Goal: Information Seeking & Learning: Learn about a topic

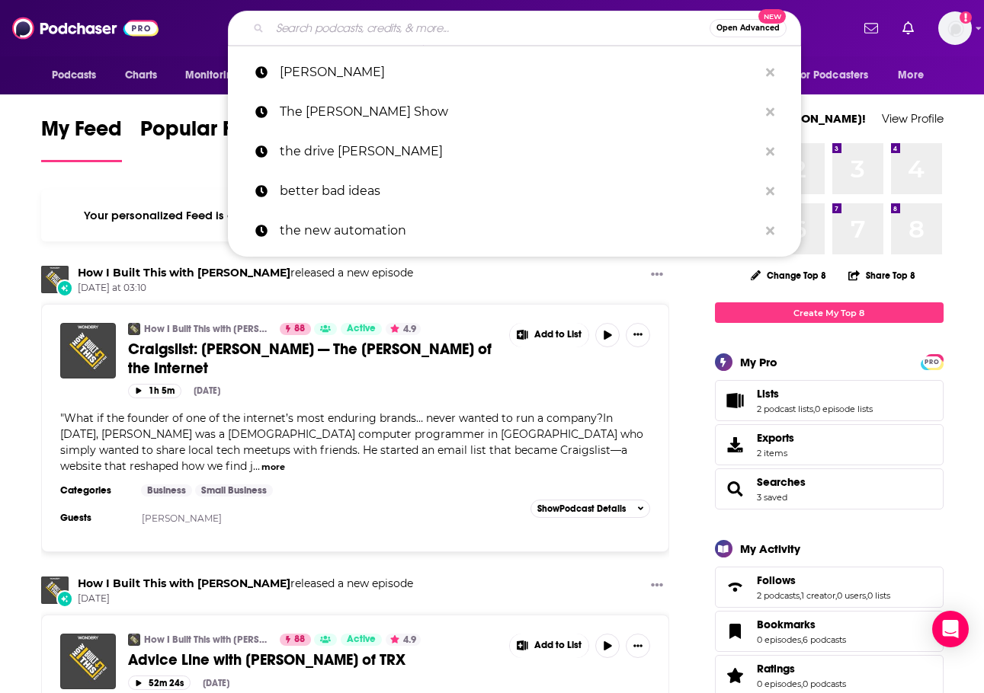
click at [473, 24] on input "Search podcasts, credits, & more..." at bounding box center [490, 28] width 440 height 24
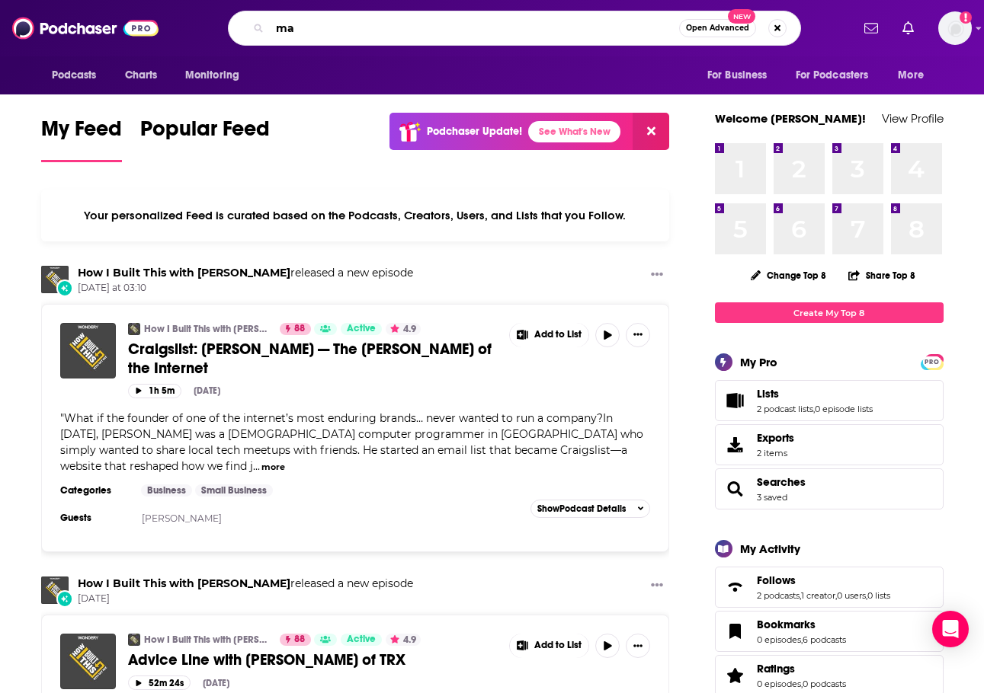
type input "m"
type input "additive manufacturing"
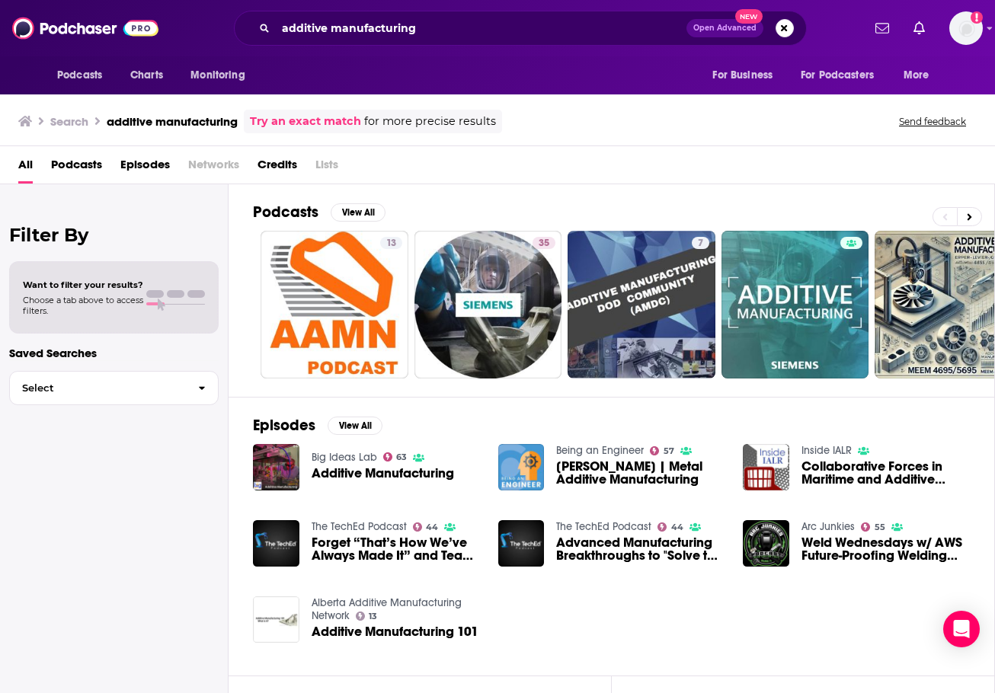
click at [139, 302] on span "Choose a tab above to access filters." at bounding box center [83, 305] width 120 height 21
click at [73, 163] on span "Podcasts" at bounding box center [76, 167] width 51 height 31
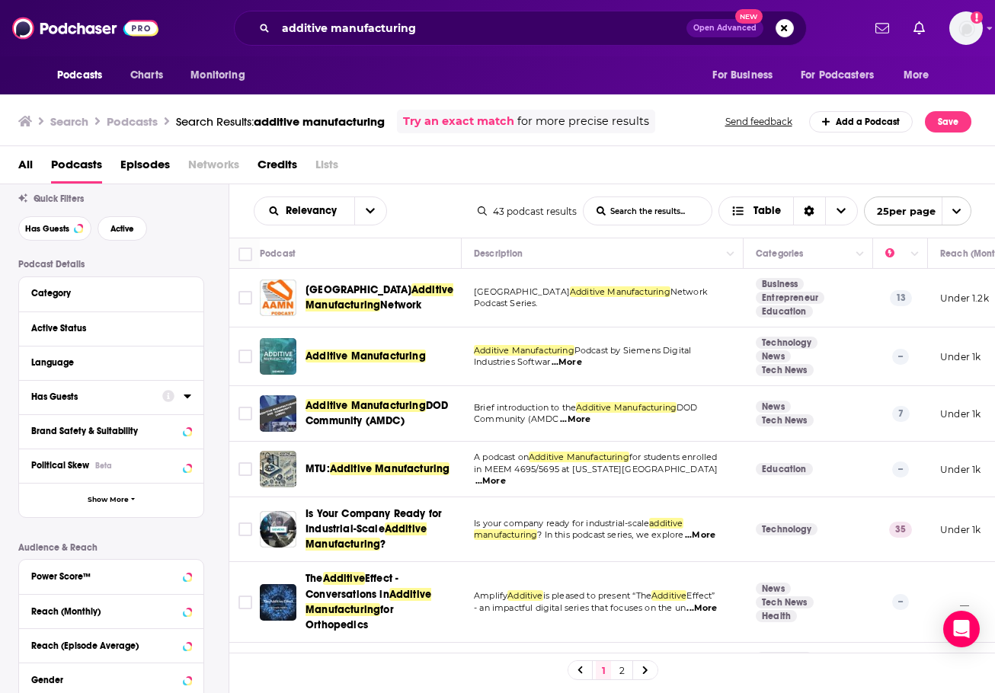
scroll to position [38, 0]
